Goal: Transaction & Acquisition: Subscribe to service/newsletter

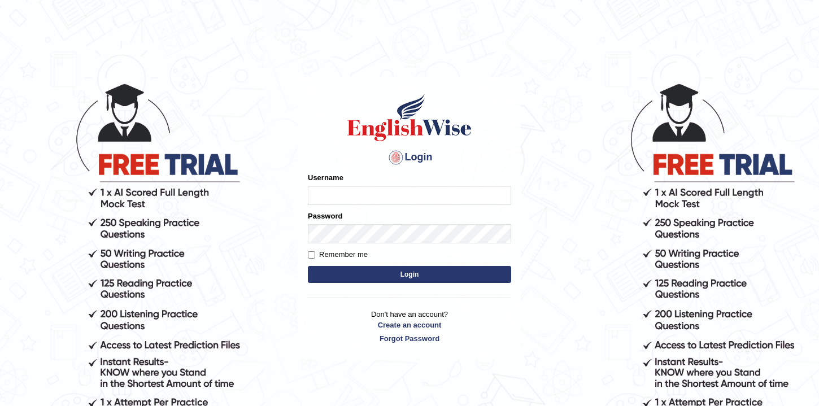
type input "Puja90"
click at [338, 268] on button "Login" at bounding box center [409, 274] width 203 height 17
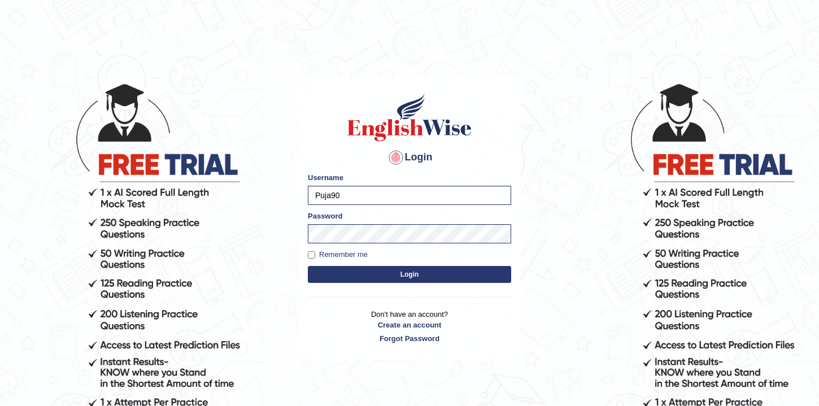
click at [342, 274] on button "Login" at bounding box center [409, 274] width 203 height 17
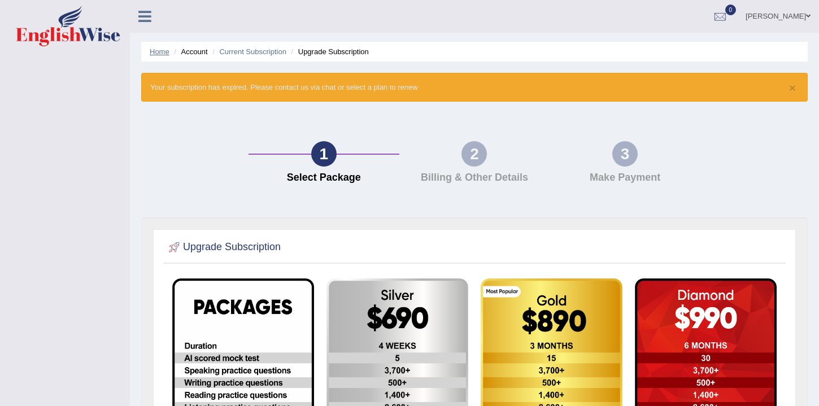
click at [158, 50] on link "Home" at bounding box center [160, 51] width 20 height 8
click at [158, 51] on link "Home" at bounding box center [160, 51] width 20 height 8
